Goal: Find specific page/section: Find specific page/section

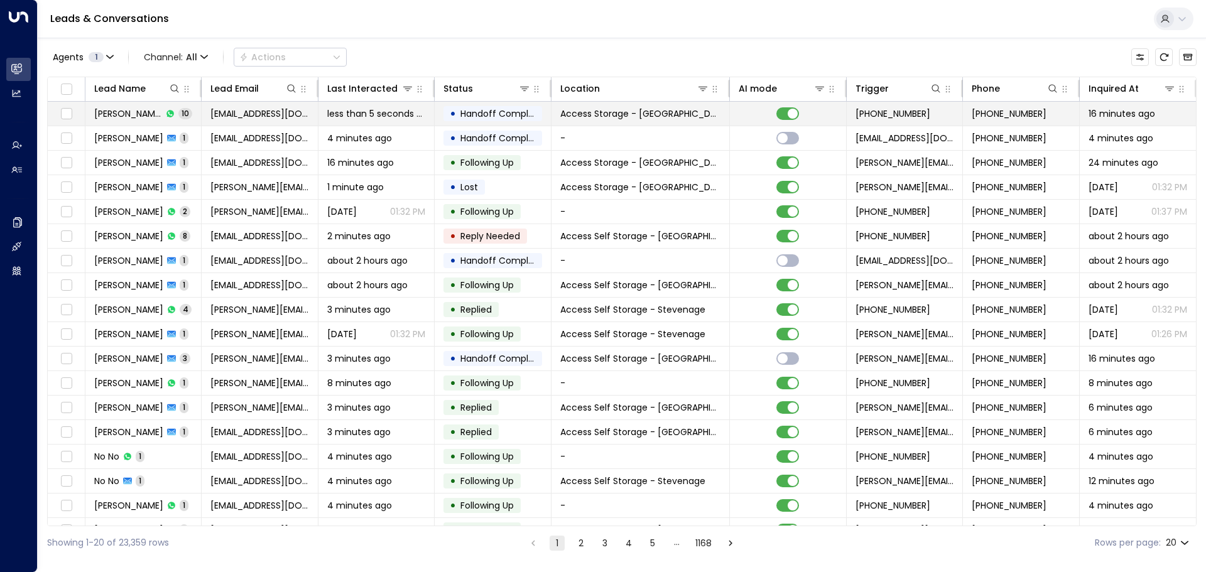
click at [196, 112] on td "Giovanni Giordani 10" at bounding box center [143, 114] width 116 height 24
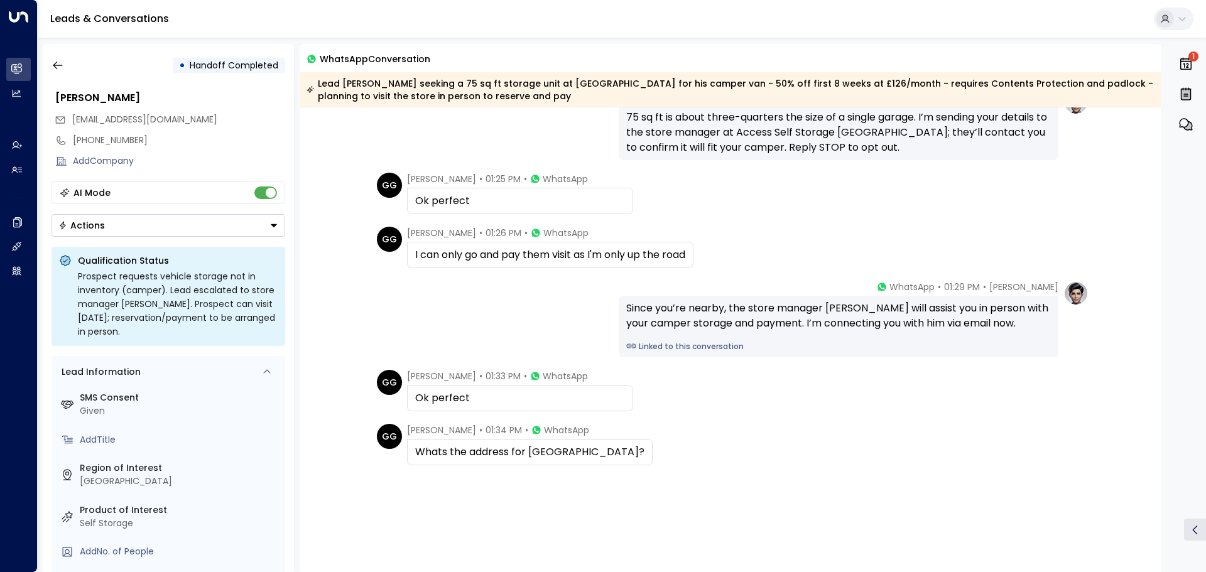
scroll to position [418, 0]
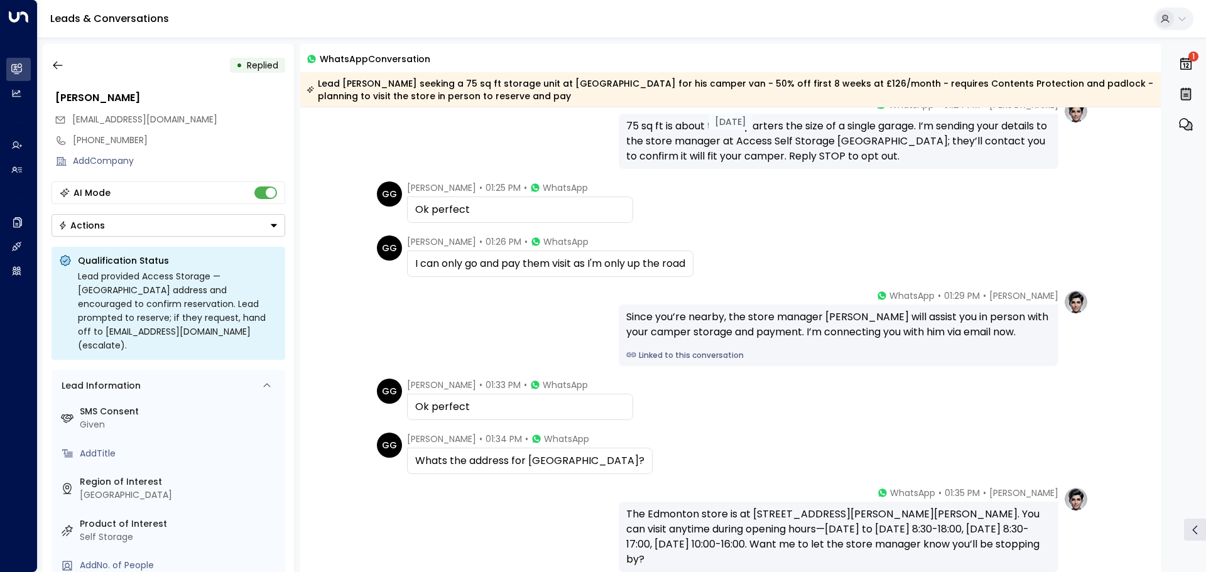
scroll to position [516, 0]
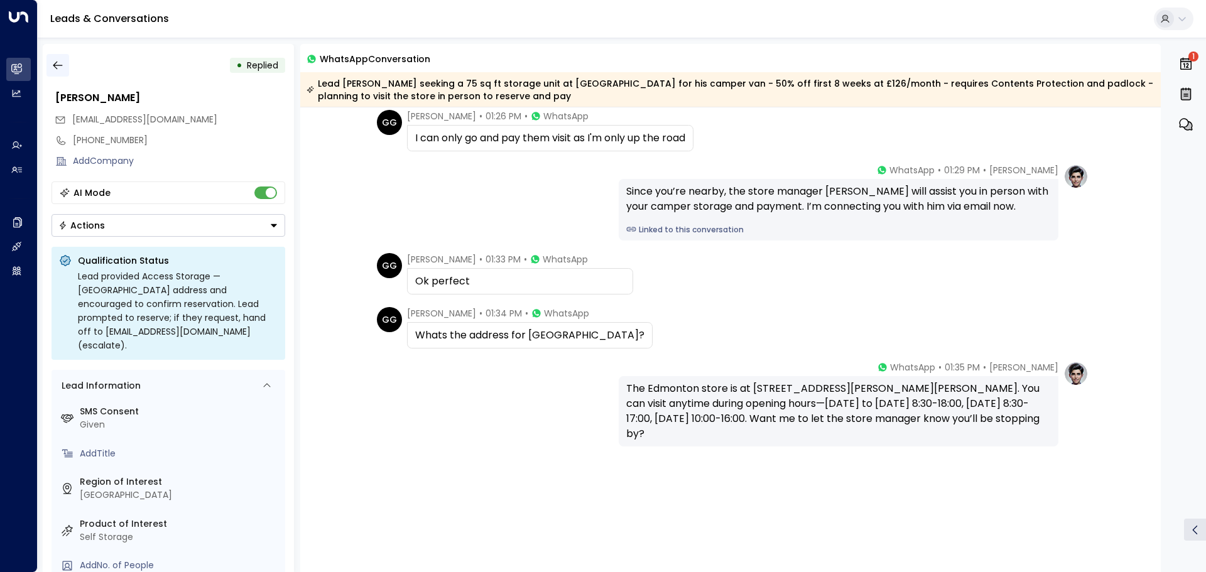
click at [58, 61] on icon "button" at bounding box center [58, 65] width 13 height 13
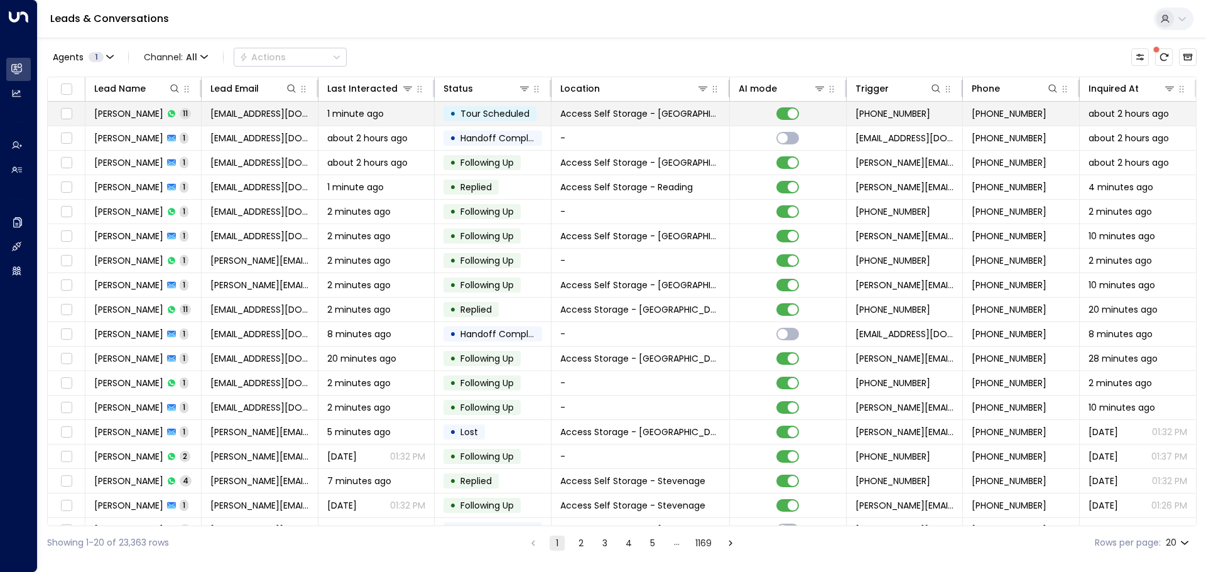
click at [200, 112] on td "[PERSON_NAME] 11" at bounding box center [143, 114] width 116 height 24
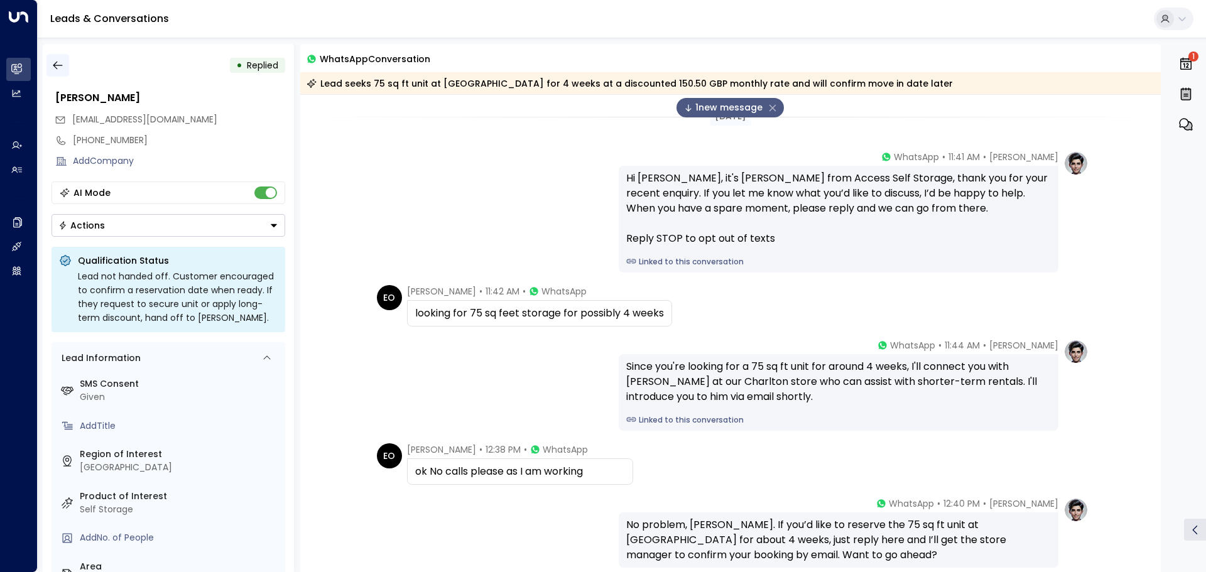
click at [62, 64] on icon "button" at bounding box center [58, 65] width 13 height 13
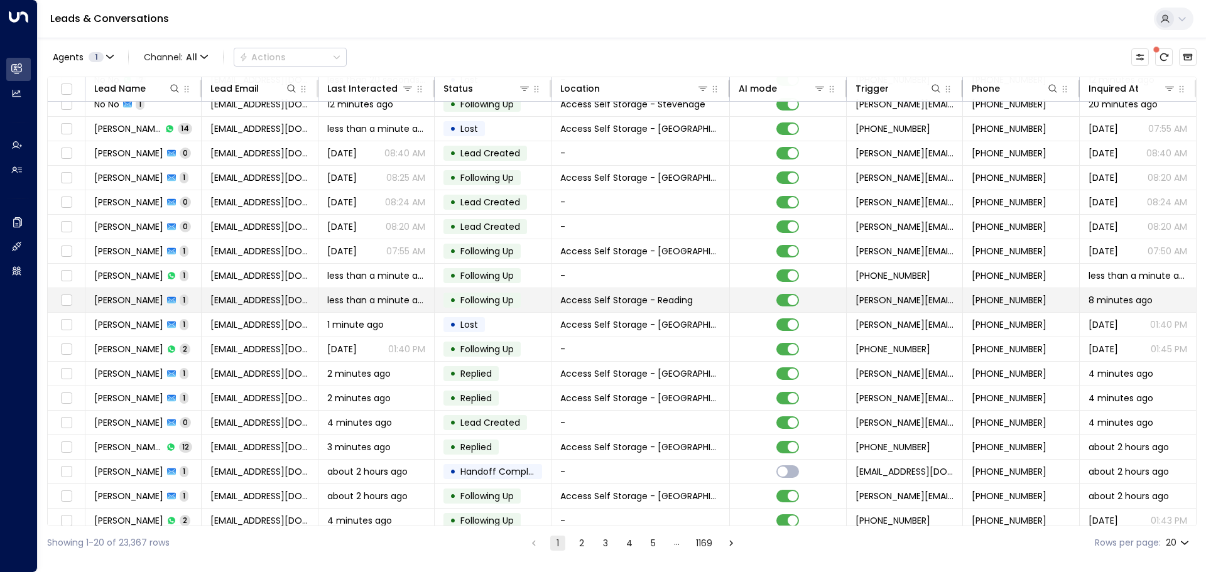
scroll to position [70, 0]
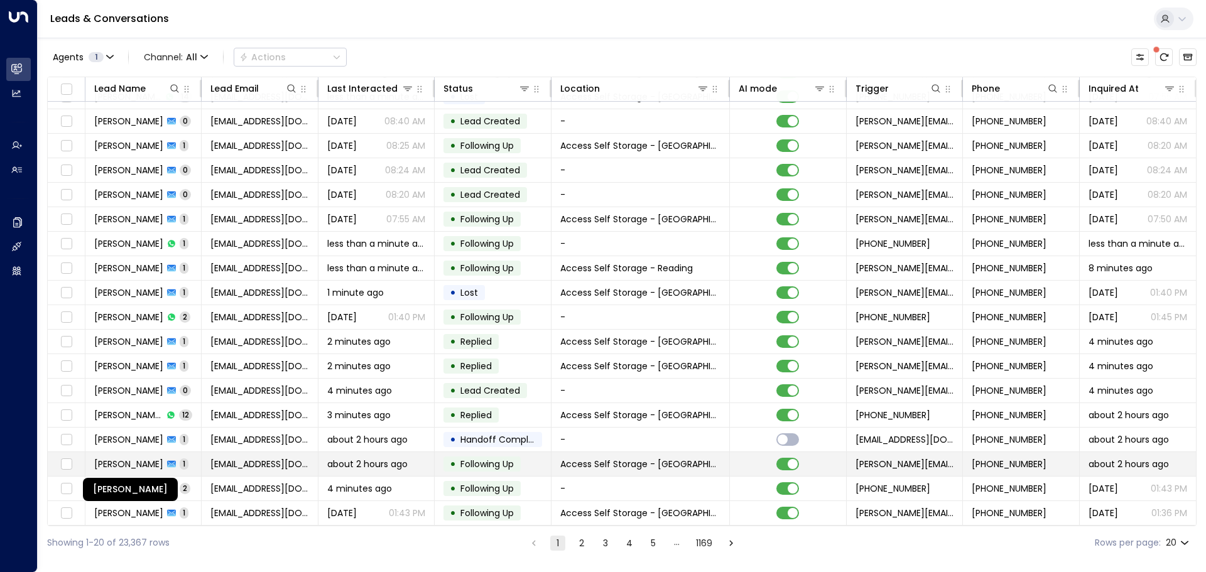
click at [147, 460] on span "[PERSON_NAME]" at bounding box center [128, 464] width 69 height 13
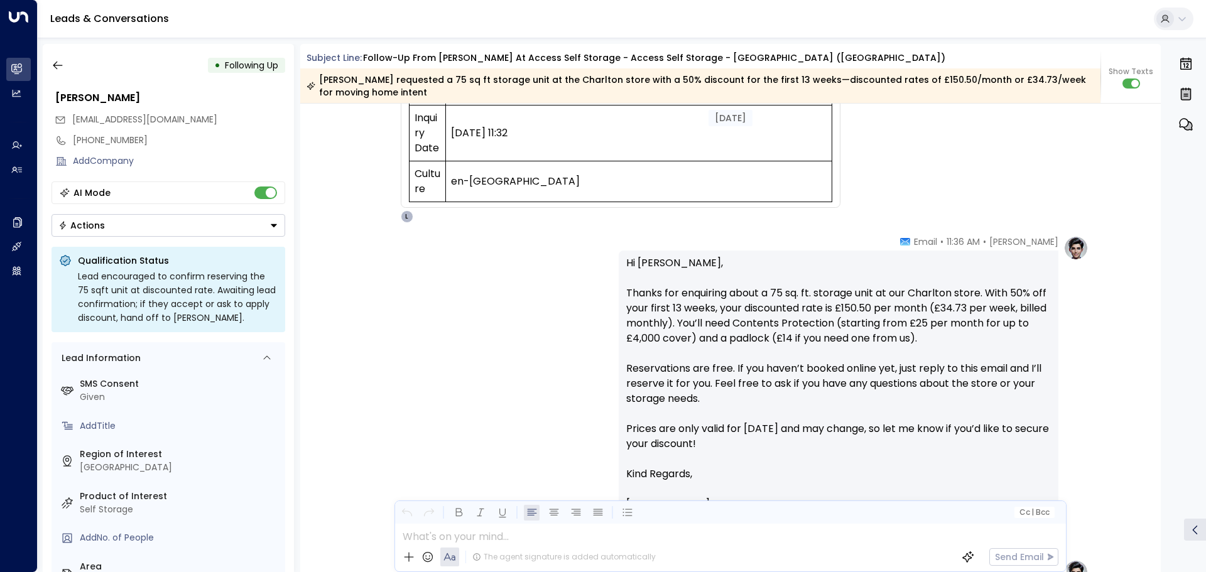
scroll to position [541, 0]
